Goal: Check status: Check status

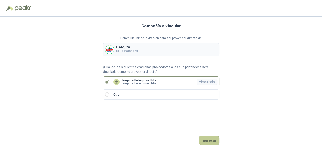
click at [209, 141] on button "Ingresar" at bounding box center [209, 140] width 20 height 9
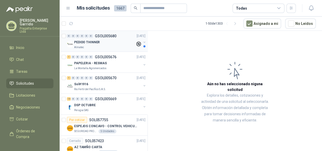
click at [119, 45] on div "PEDIDO THINNER" at bounding box center [104, 42] width 61 height 6
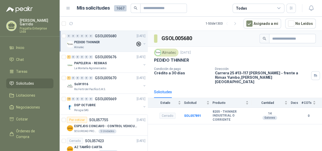
click at [266, 8] on div "Todas" at bounding box center [259, 8] width 52 height 9
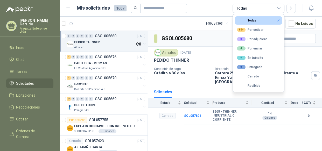
click at [266, 8] on div "Todas" at bounding box center [259, 8] width 52 height 9
